Goal: Information Seeking & Learning: Learn about a topic

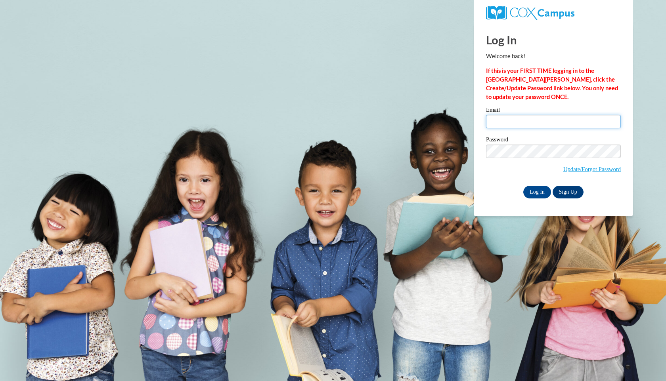
click at [568, 122] on input "Email" at bounding box center [553, 121] width 135 height 13
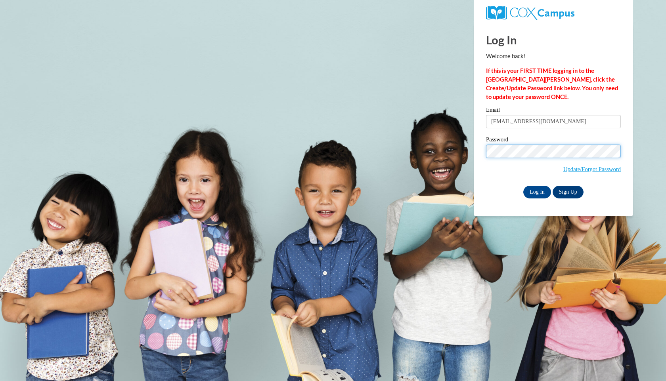
type input "saamador386@my.pittcc.edu"
click at [543, 192] on input "Log In" at bounding box center [537, 192] width 28 height 13
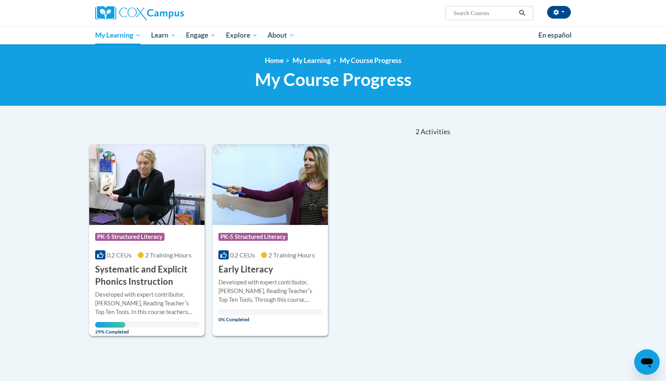
click at [162, 200] on img at bounding box center [146, 184] width 115 height 81
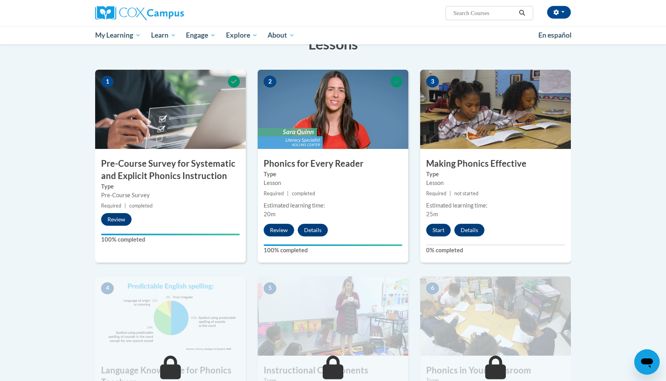
scroll to position [190, 0]
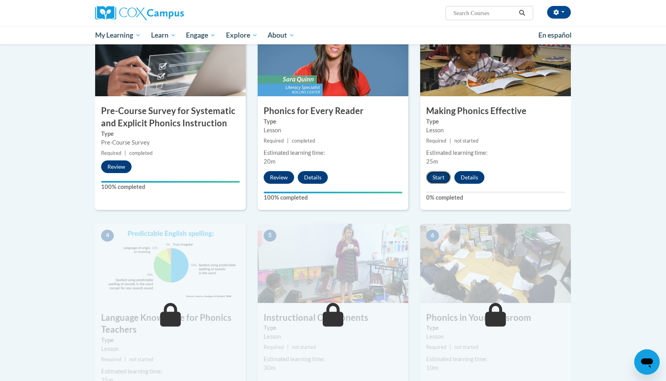
click at [440, 173] on button "Start" at bounding box center [438, 177] width 25 height 13
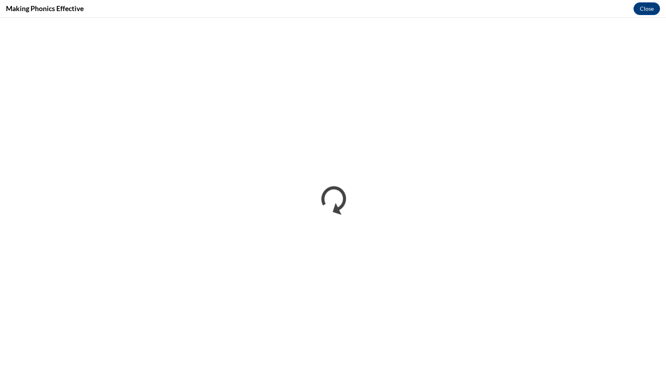
scroll to position [0, 0]
